Goal: Check status: Check status

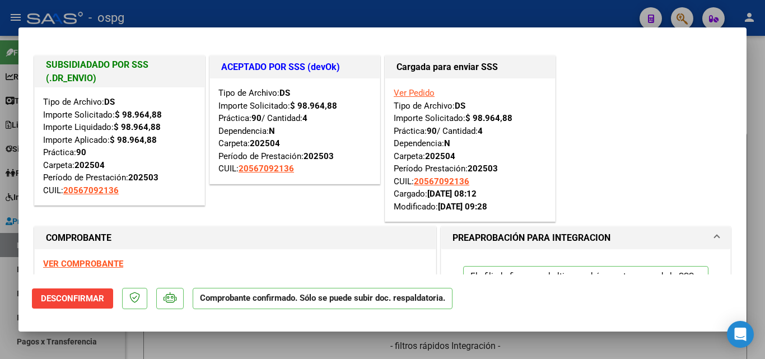
click at [394, 15] on div at bounding box center [382, 179] width 765 height 359
type input "$ 0,00"
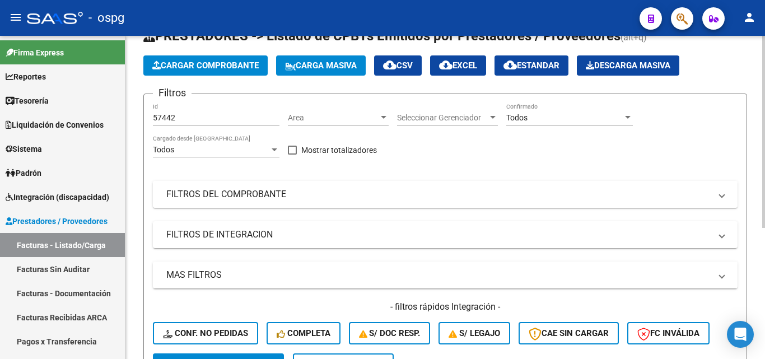
scroll to position [56, 0]
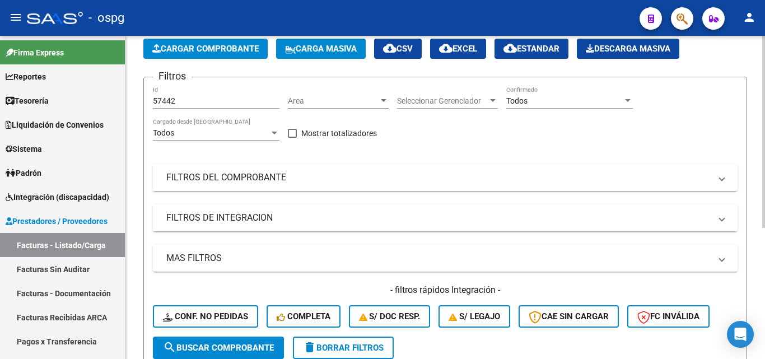
click at [271, 184] on mat-expansion-panel-header "FILTROS DEL COMPROBANTE" at bounding box center [445, 177] width 585 height 27
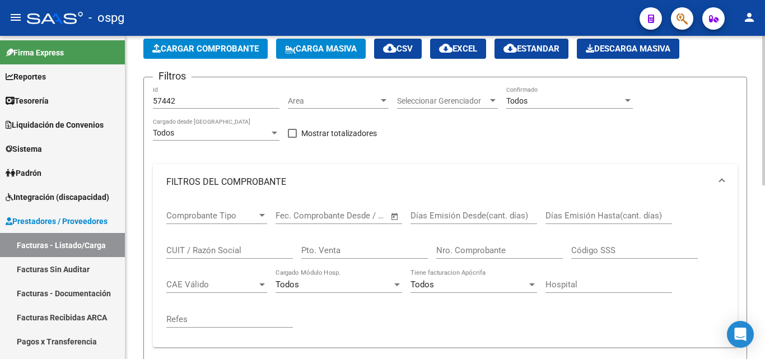
click at [456, 250] on input "Nro. Comprobante" at bounding box center [499, 250] width 127 height 10
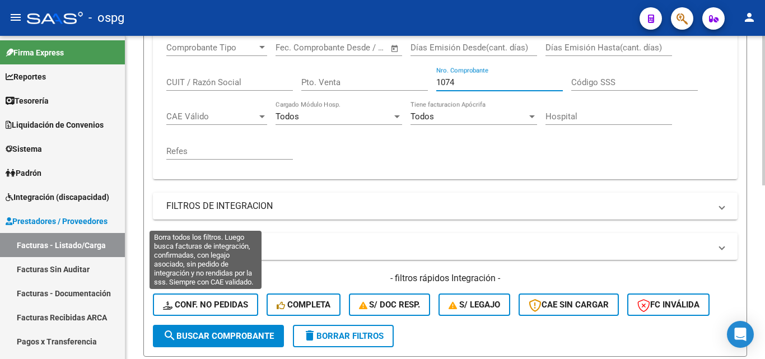
scroll to position [280, 0]
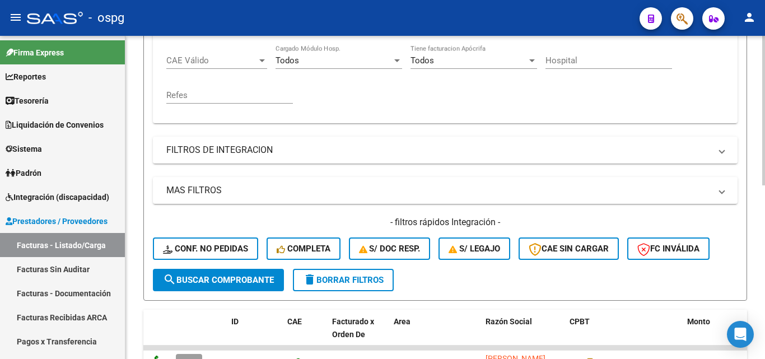
click at [223, 281] on span "search Buscar Comprobante" at bounding box center [218, 280] width 111 height 10
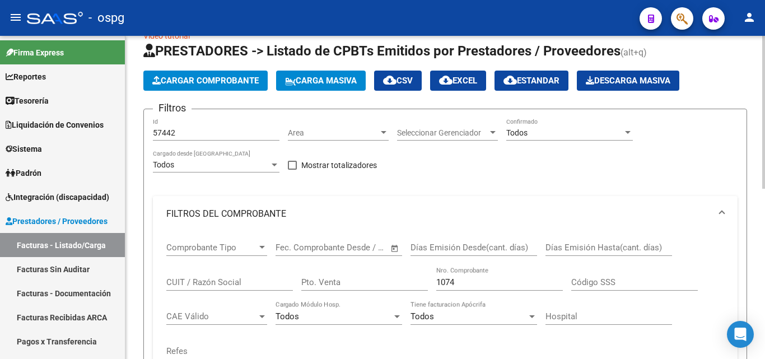
scroll to position [23, 0]
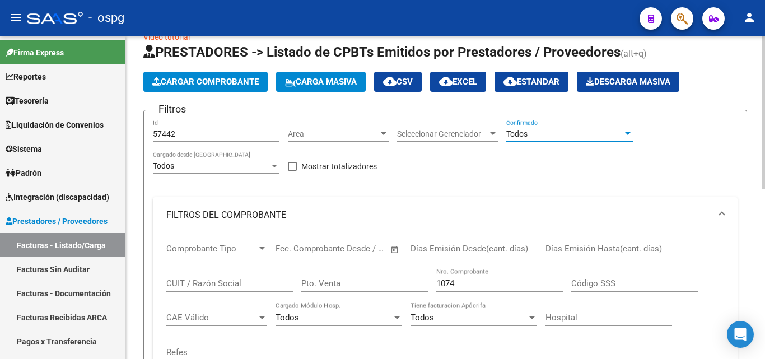
click at [522, 134] on span "Todos" at bounding box center [516, 133] width 21 height 9
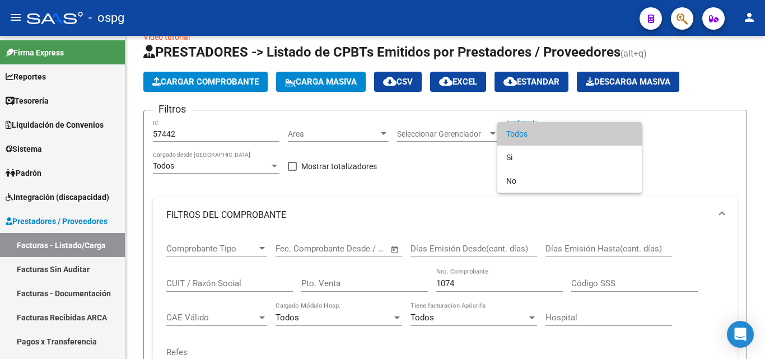
click at [530, 135] on span "Todos" at bounding box center [569, 134] width 127 height 24
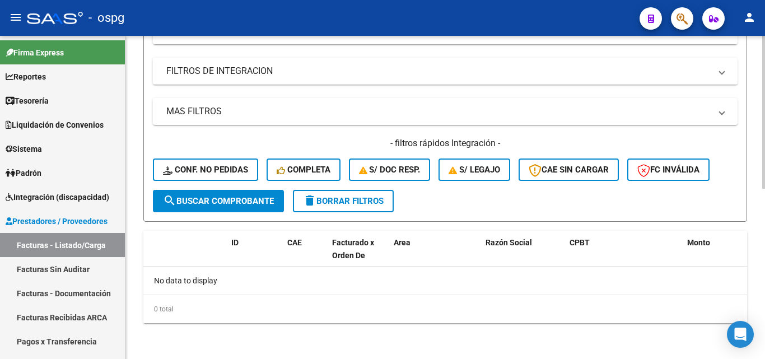
click at [248, 202] on span "search Buscar Comprobante" at bounding box center [218, 201] width 111 height 10
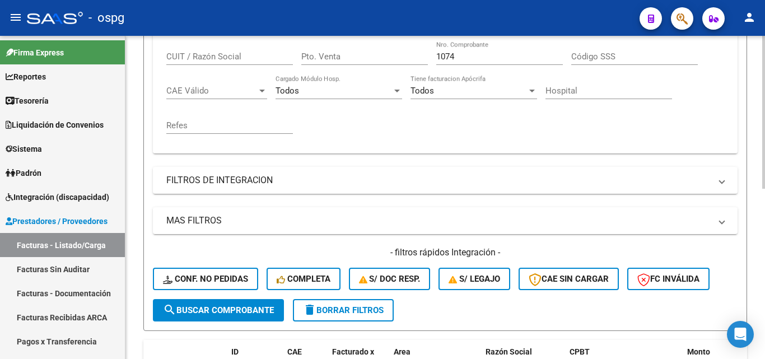
scroll to position [191, 0]
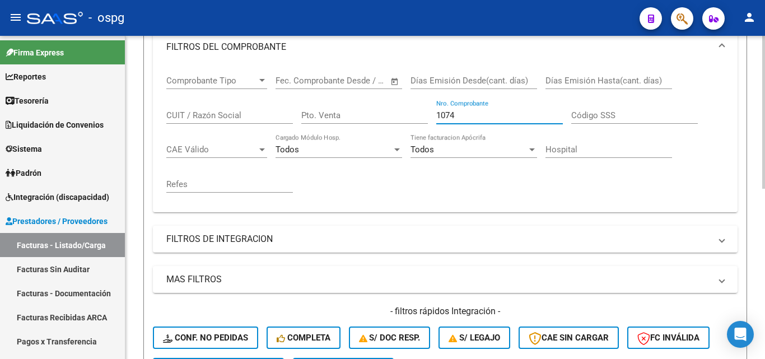
drag, startPoint x: 429, startPoint y: 119, endPoint x: 418, endPoint y: 119, distance: 10.6
click at [418, 119] on div "Comprobante Tipo Comprobante Tipo Start date – End date Fec. Comprobante Desde …" at bounding box center [445, 134] width 558 height 138
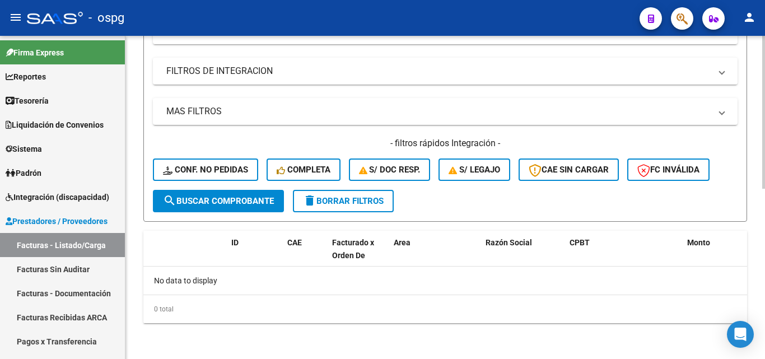
click at [262, 201] on span "search Buscar Comprobante" at bounding box center [218, 201] width 111 height 10
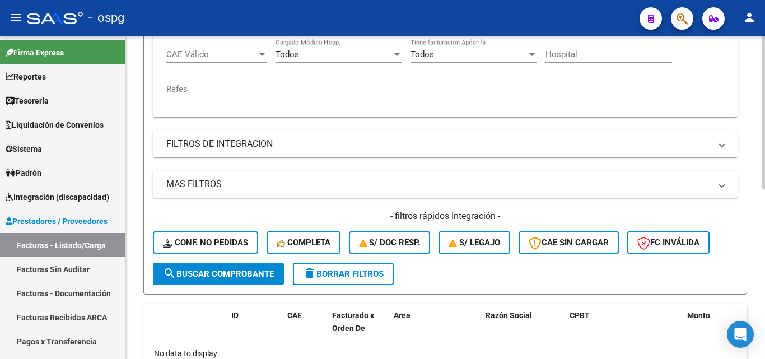
scroll to position [135, 0]
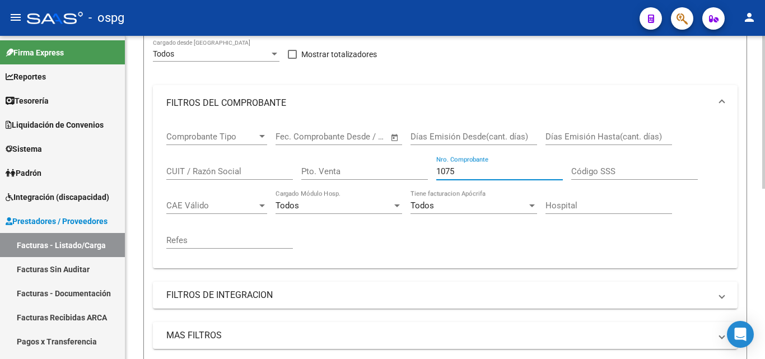
drag, startPoint x: 468, startPoint y: 173, endPoint x: 415, endPoint y: 170, distance: 53.3
click at [414, 170] on div "Comprobante Tipo Comprobante Tipo Start date – End date Fec. Comprobante Desde …" at bounding box center [445, 190] width 558 height 138
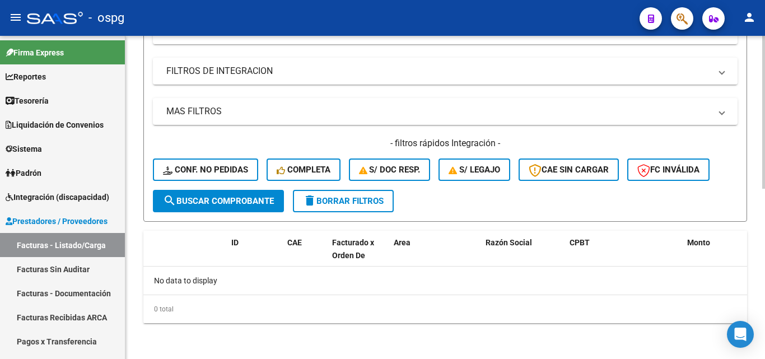
type input "840"
click at [215, 202] on span "search Buscar Comprobante" at bounding box center [218, 201] width 111 height 10
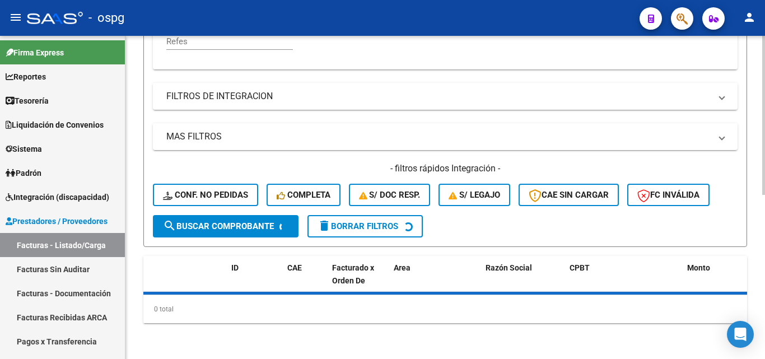
scroll to position [359, 0]
